Goal: Check status: Check status

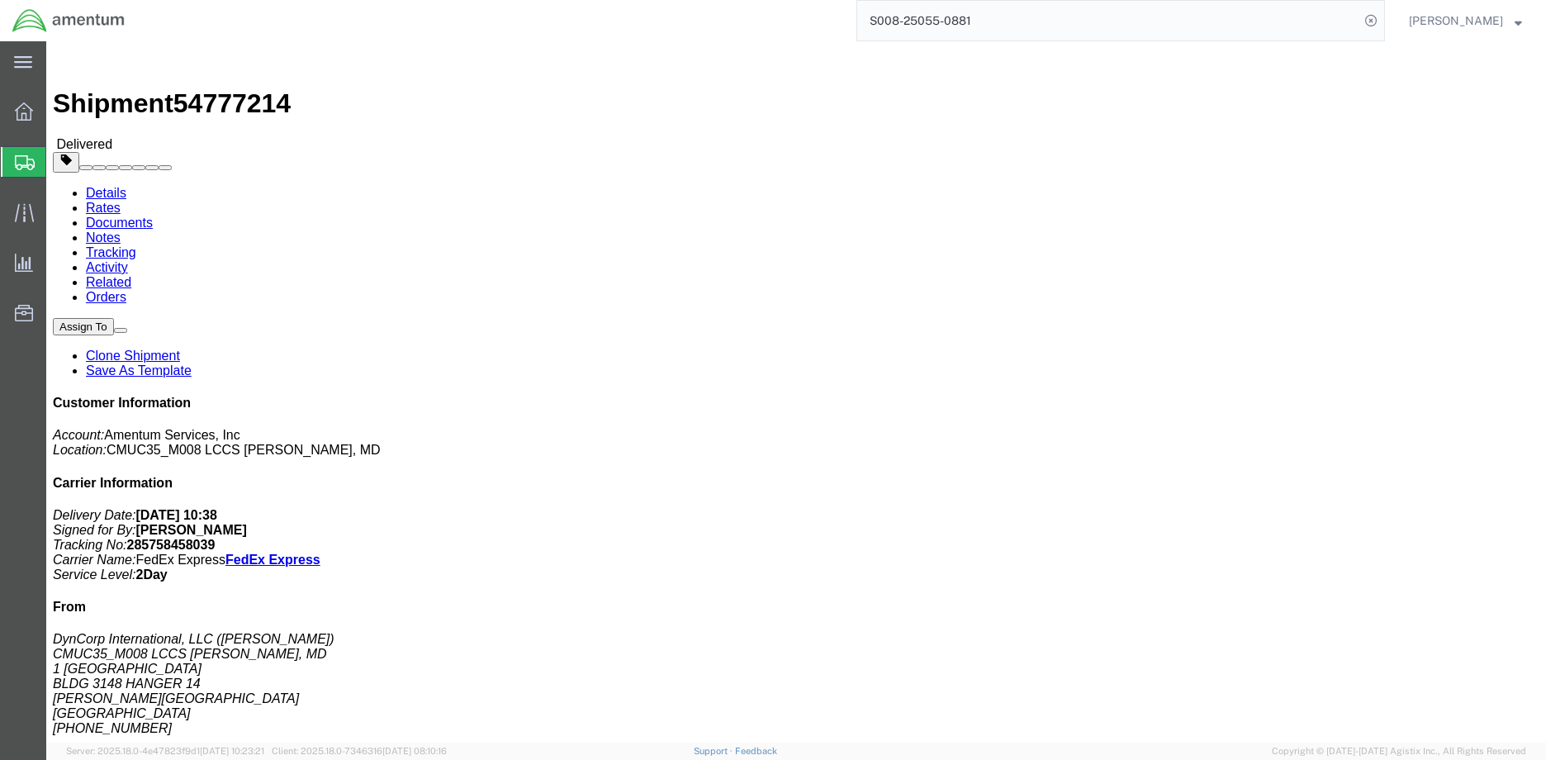
click at [992, 31] on input "S008-25055-0881" at bounding box center [1108, 21] width 502 height 40
type input "S"
paste input "651028548075"
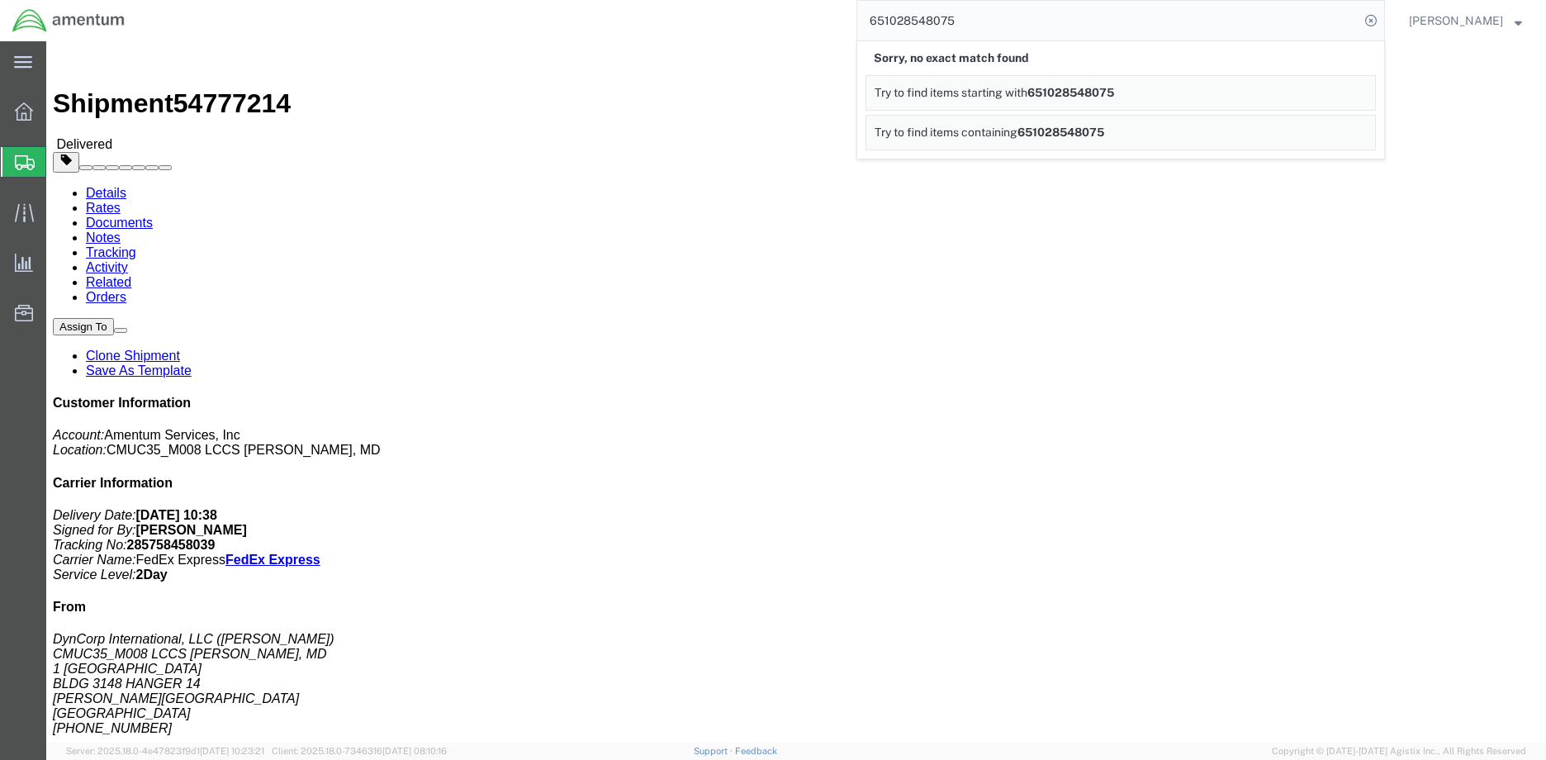
click div "Leg 1 - Small Parcel"
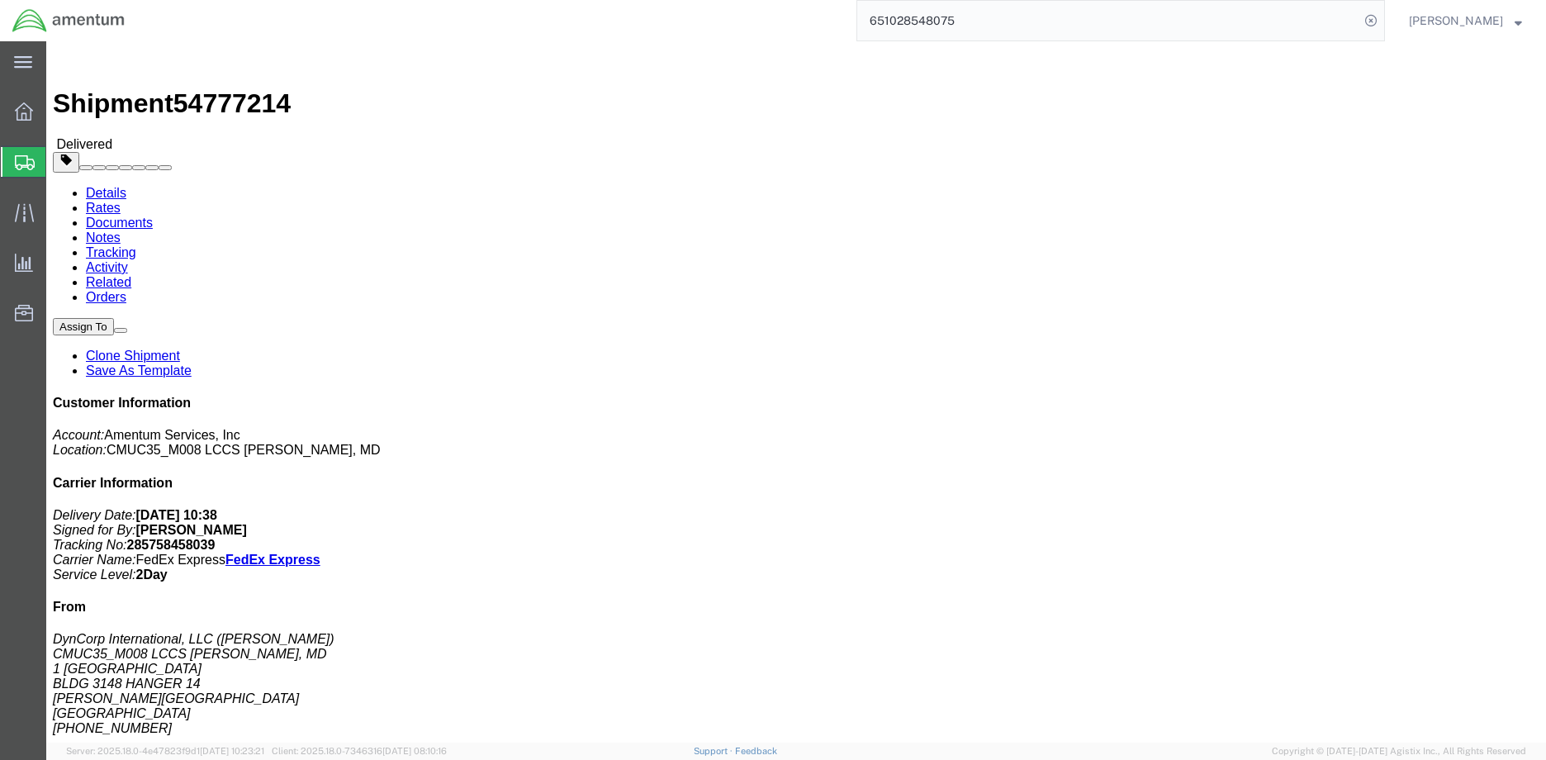
click at [971, 24] on input "651028548075" at bounding box center [1108, 21] width 502 height 40
type input "6"
paste input "300SGL129Q-2"
click at [1383, 24] on icon at bounding box center [1371, 20] width 23 height 23
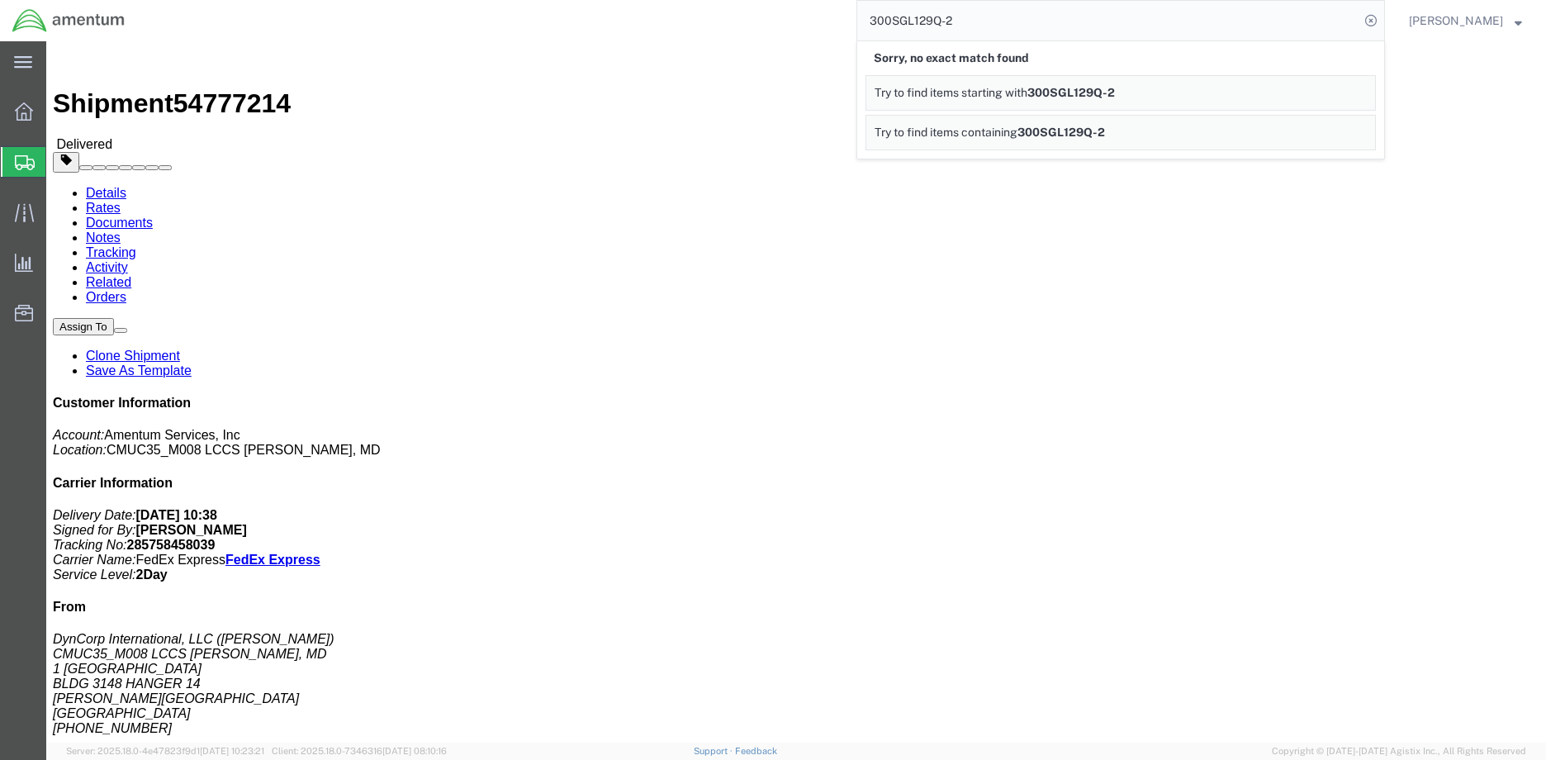
click at [972, 27] on input "300SGL129Q-2" at bounding box center [1108, 21] width 502 height 40
type input "3"
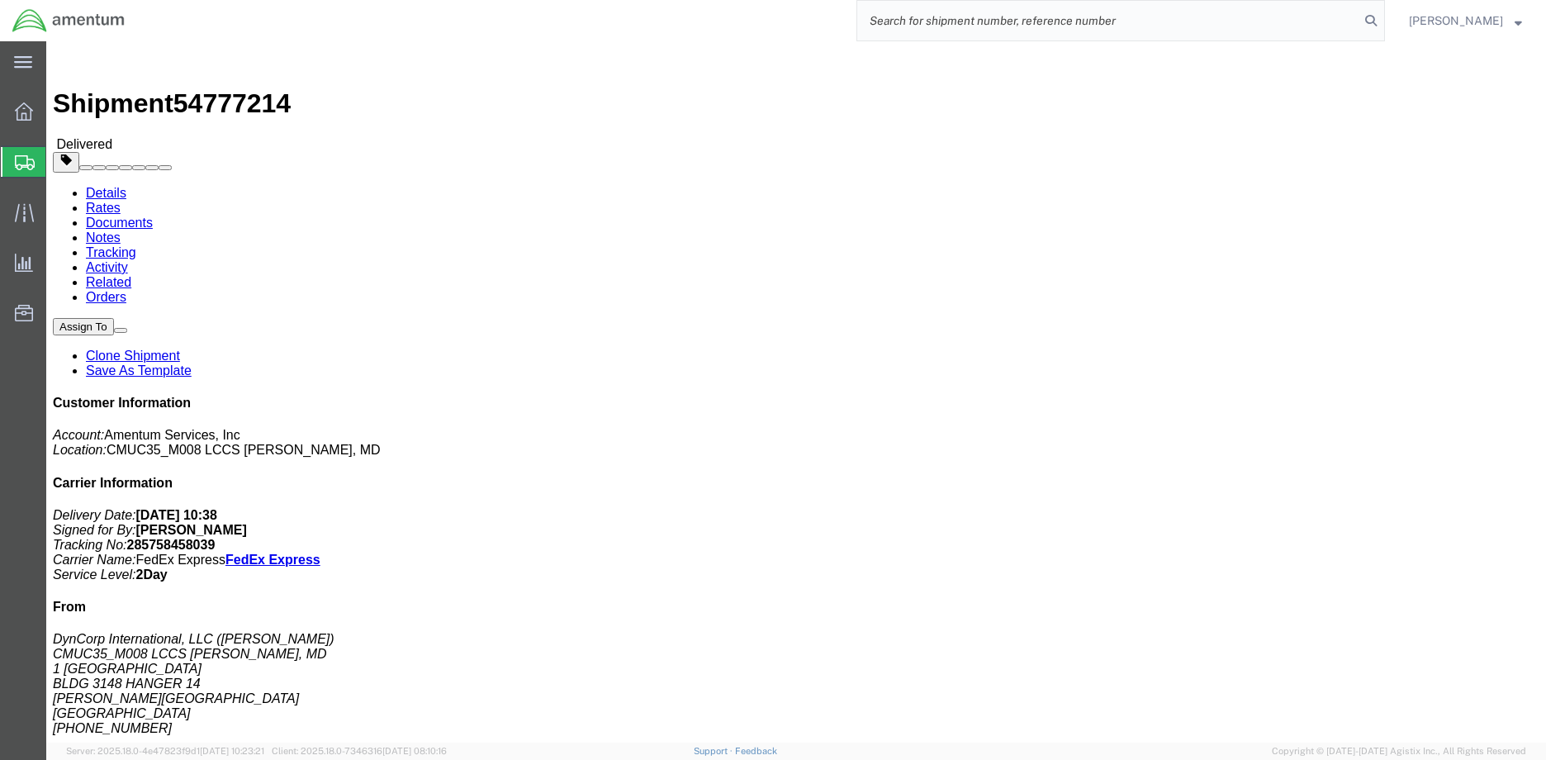
click at [955, 23] on input "search" at bounding box center [1108, 21] width 502 height 40
paste input "S008-24166-0781"
type input "S008-24166-0781"
click at [1383, 19] on icon at bounding box center [1371, 20] width 23 height 23
